Goal: Task Accomplishment & Management: Manage account settings

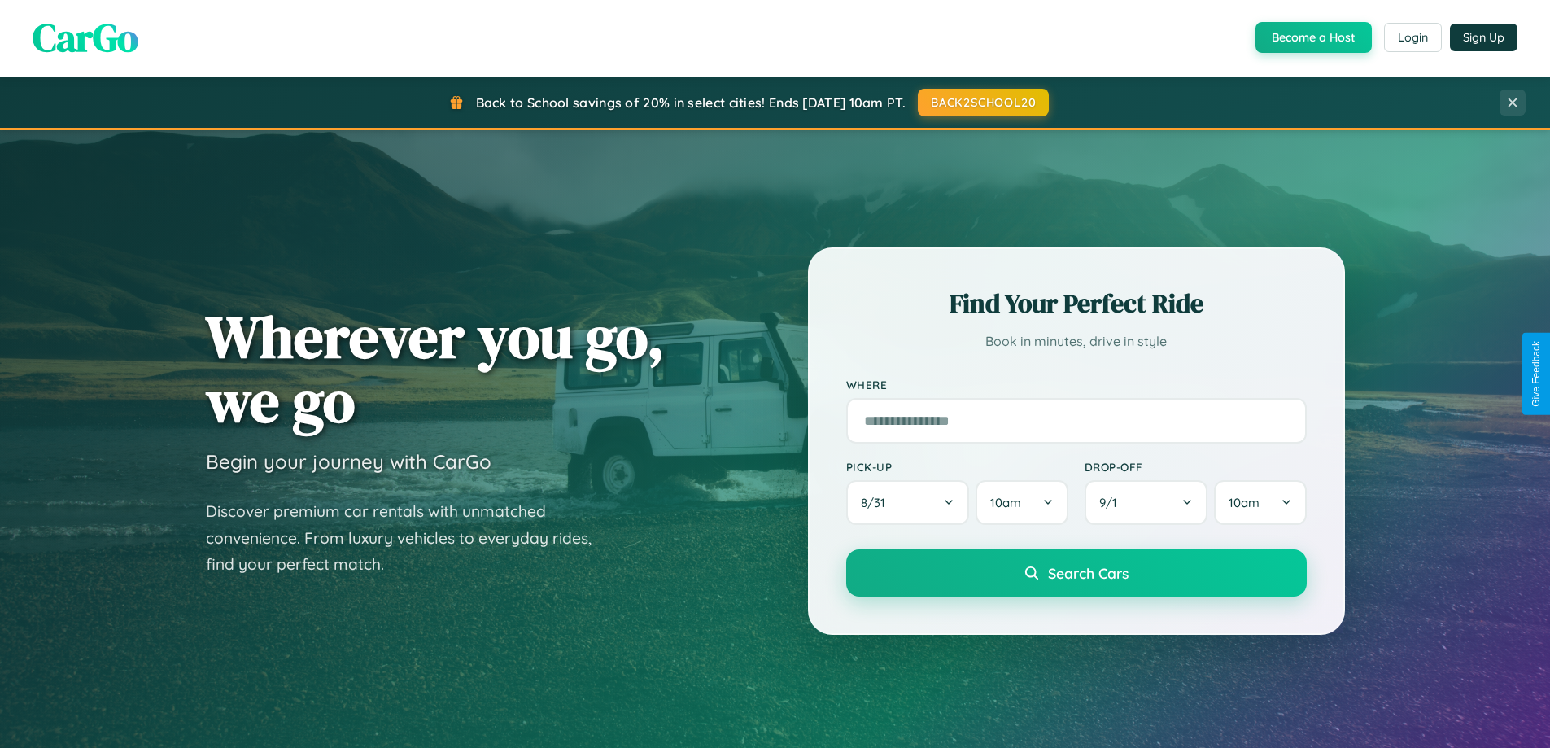
scroll to position [1119, 0]
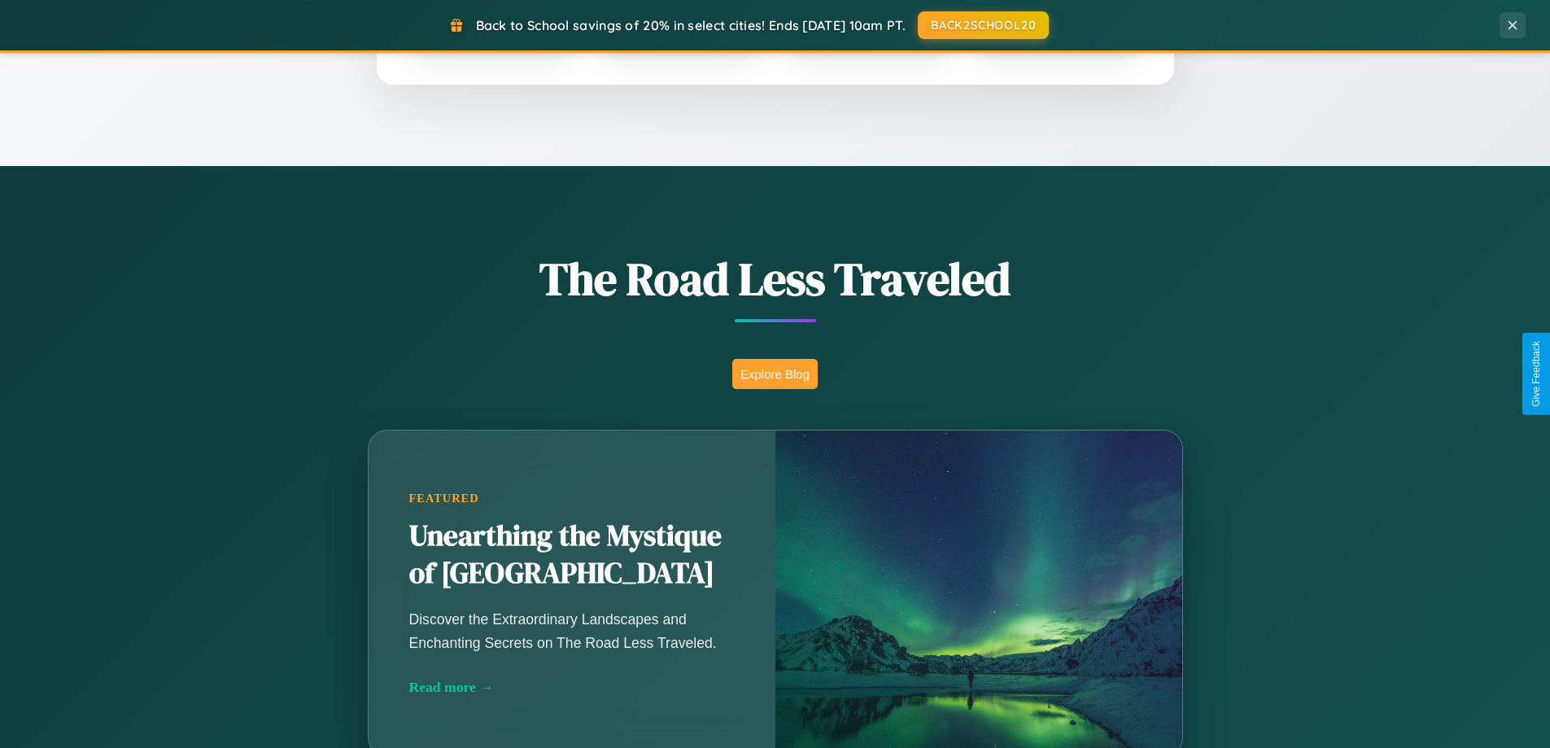
click at [774, 373] on button "Explore Blog" at bounding box center [774, 374] width 85 height 30
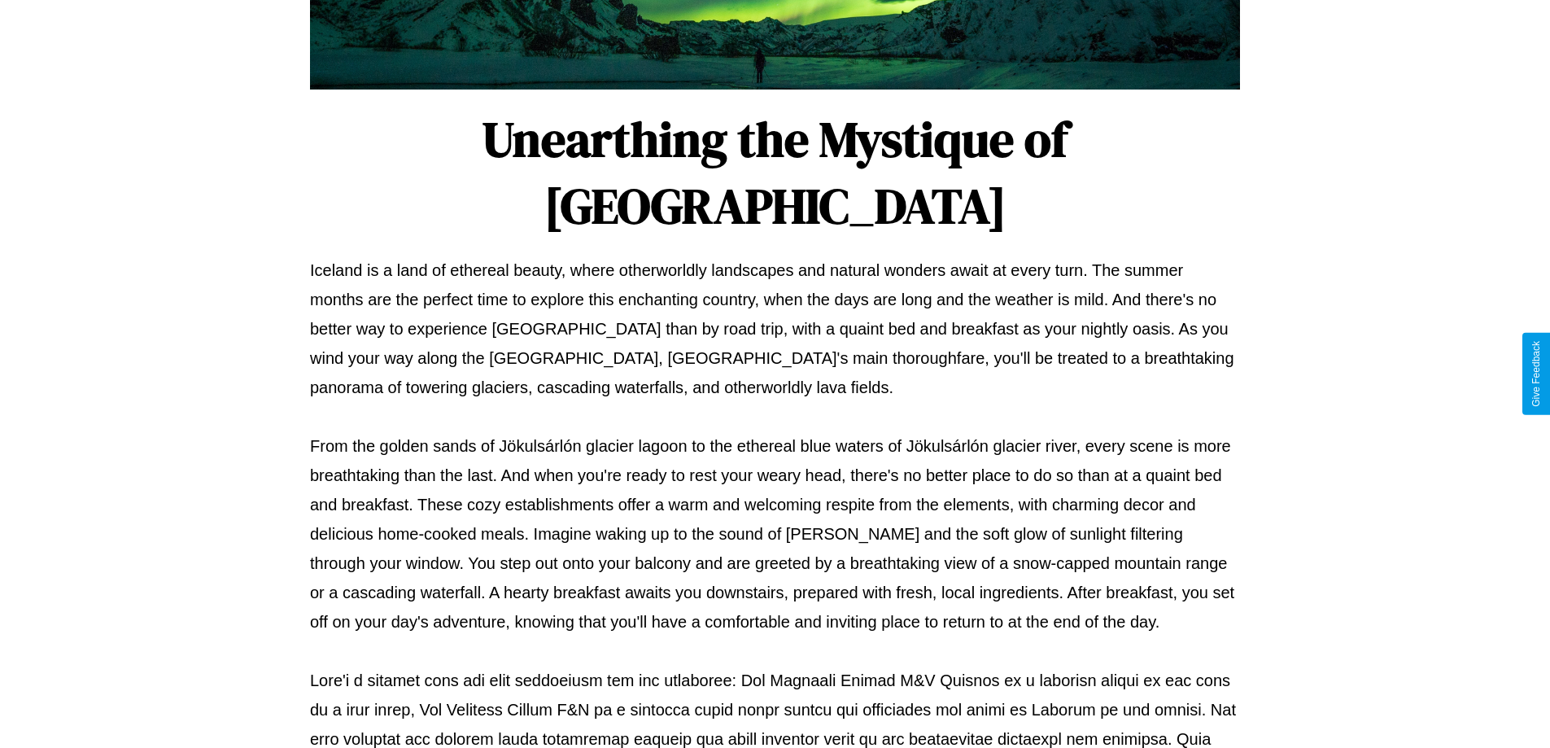
scroll to position [526, 0]
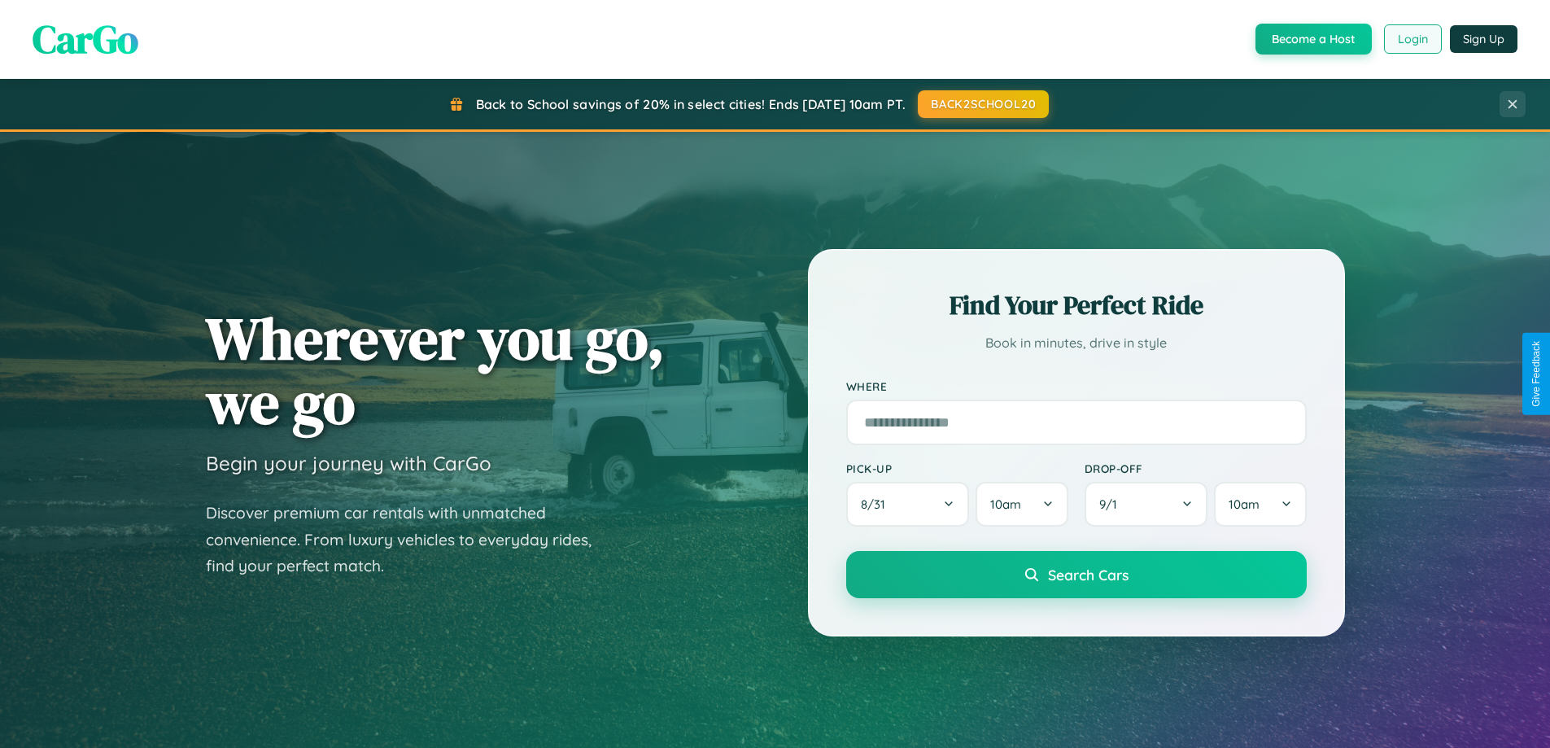
click at [1411, 39] on button "Login" at bounding box center [1413, 38] width 58 height 29
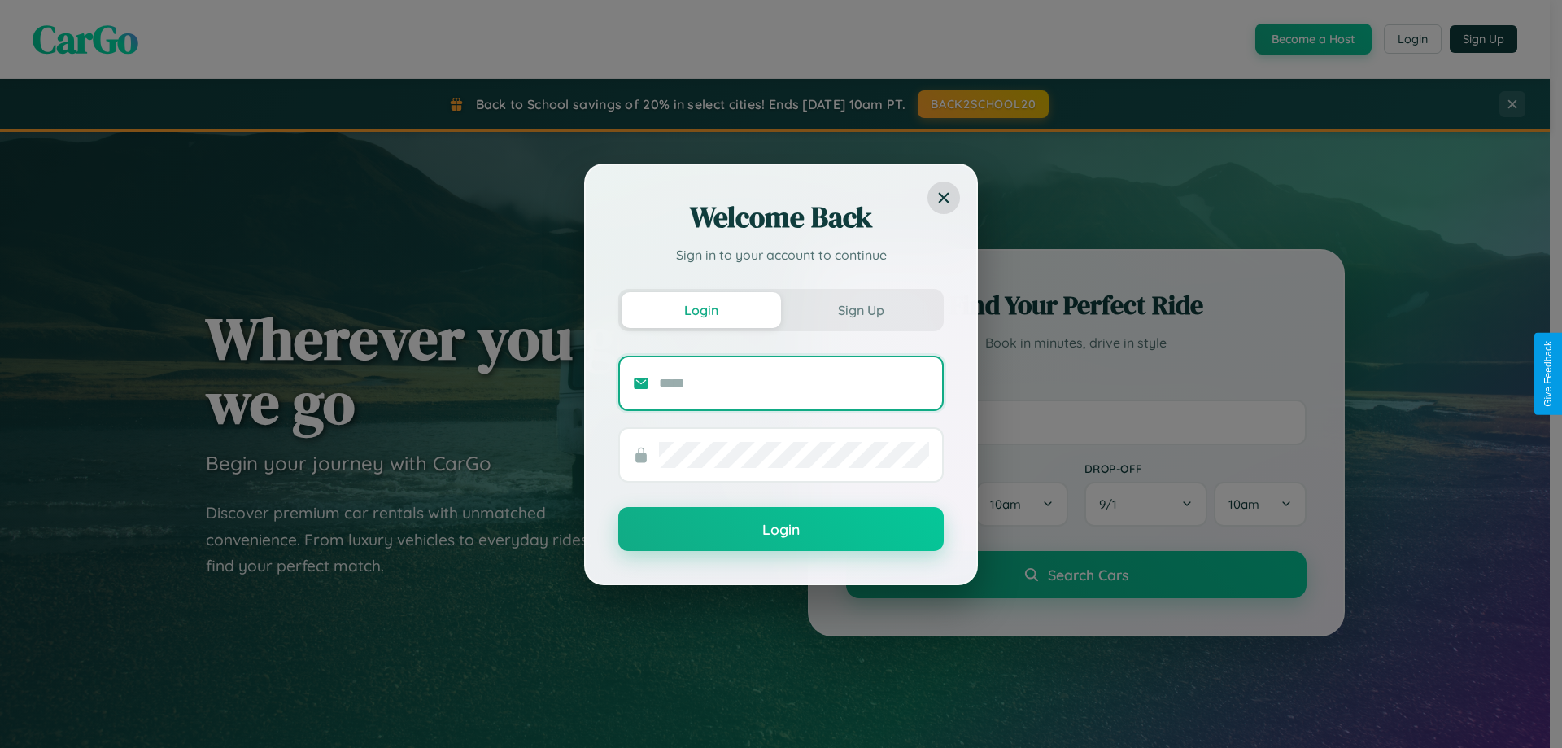
click at [794, 382] on input "text" at bounding box center [794, 383] width 270 height 26
type input "**********"
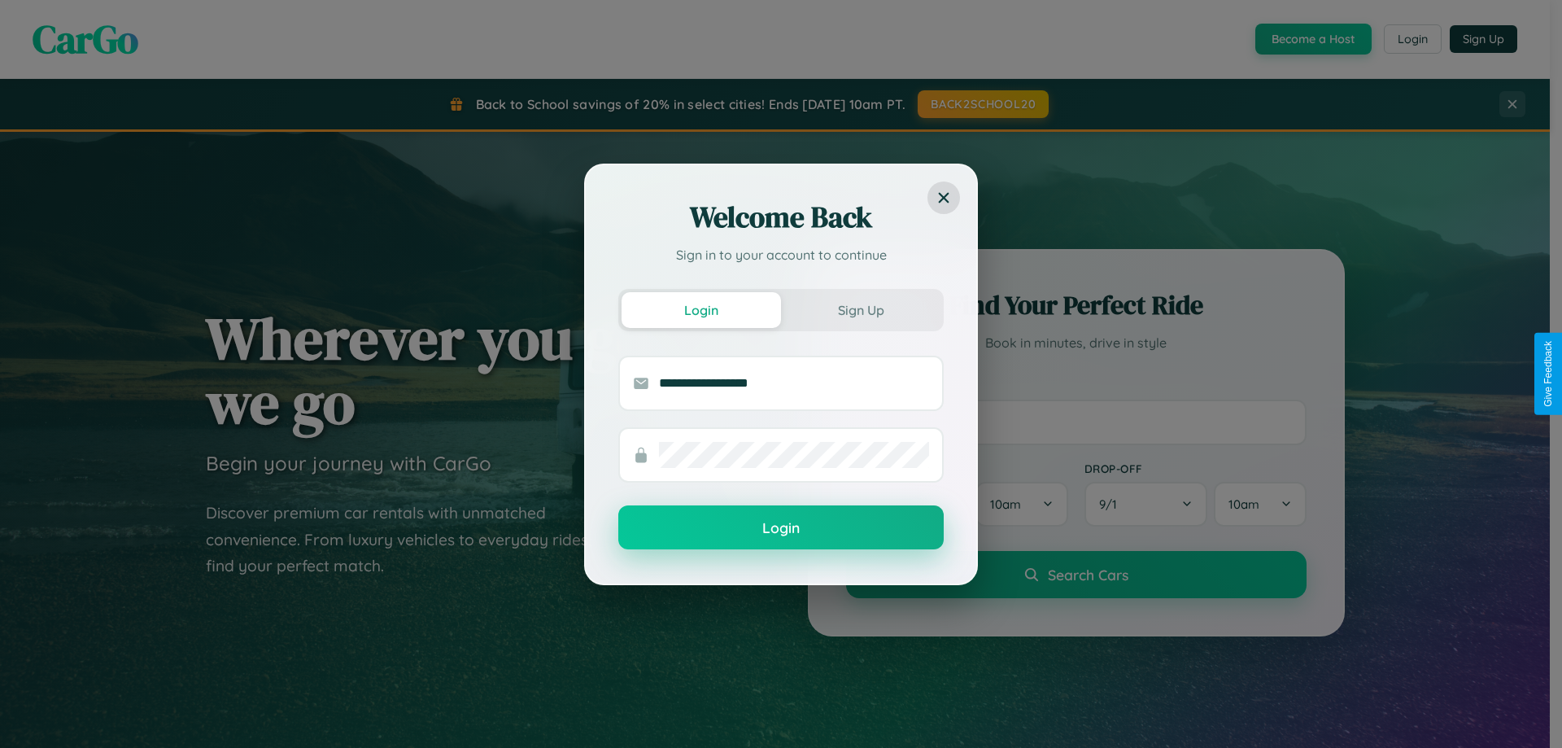
click at [781, 528] on button "Login" at bounding box center [780, 527] width 325 height 44
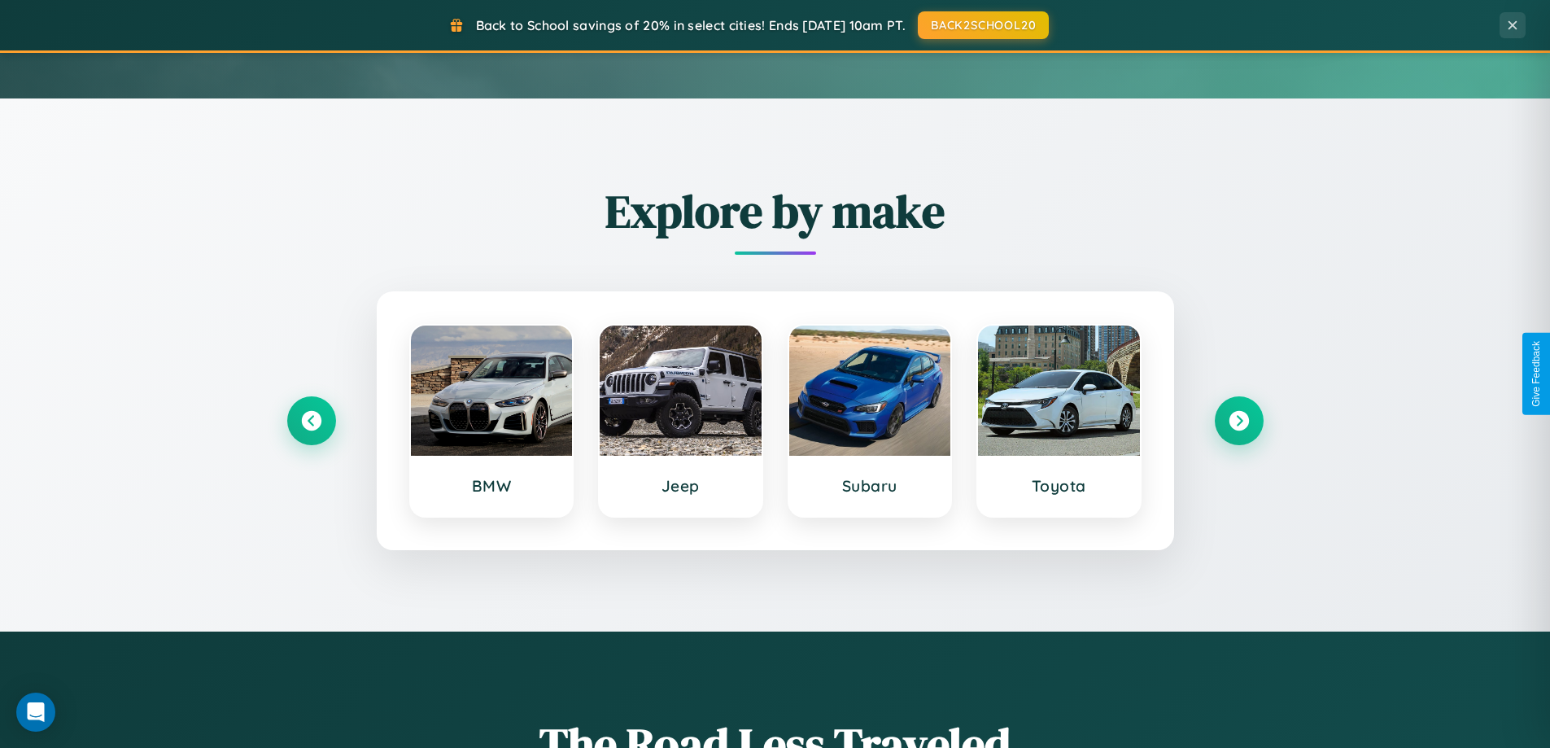
scroll to position [701, 0]
